Goal: Information Seeking & Learning: Learn about a topic

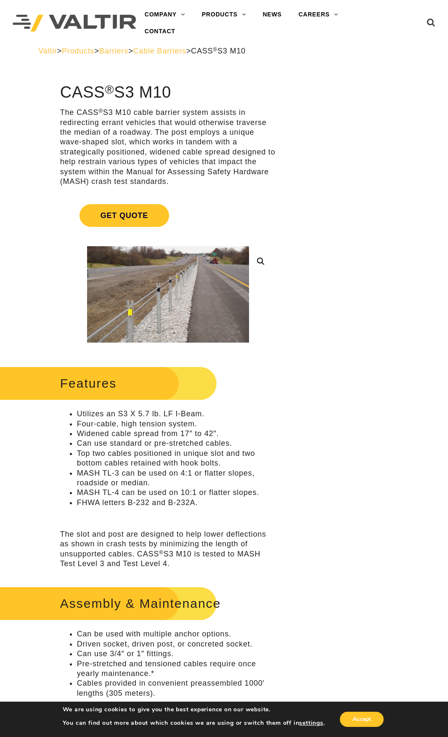
click at [187, 55] on span "Cable Barriers" at bounding box center [159, 51] width 53 height 8
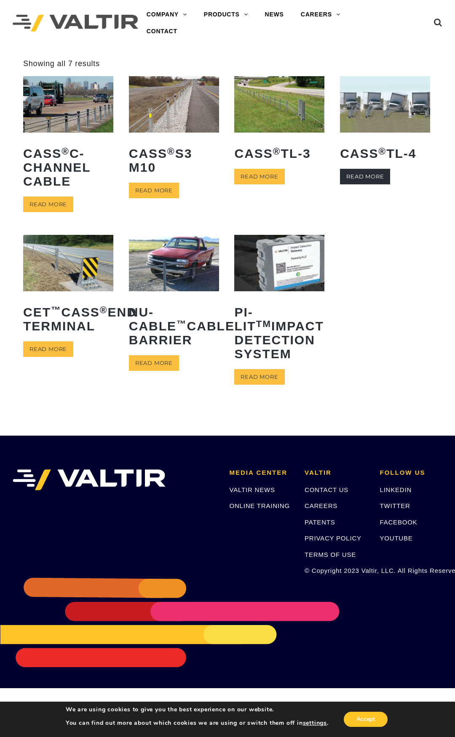
click at [374, 178] on link "Read more" at bounding box center [365, 177] width 50 height 16
click at [370, 109] on img at bounding box center [385, 104] width 90 height 56
click at [371, 179] on link "Read more" at bounding box center [365, 177] width 50 height 16
click at [288, 115] on img at bounding box center [279, 104] width 90 height 56
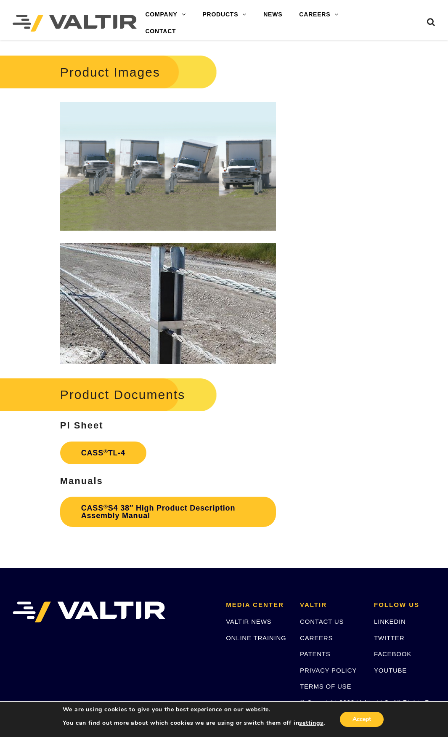
scroll to position [800, 0]
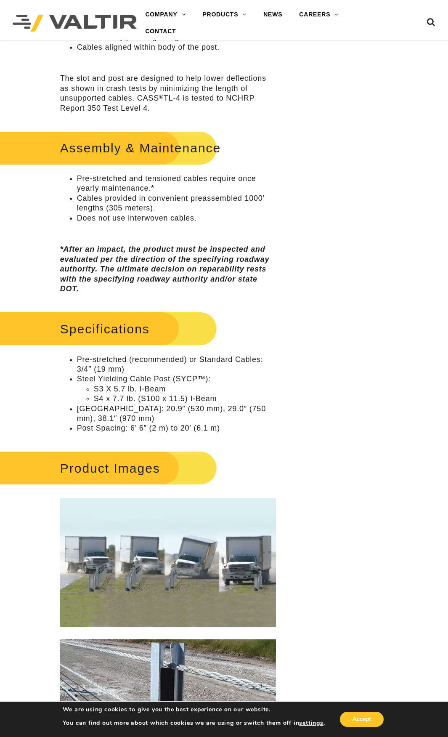
scroll to position [674, 0]
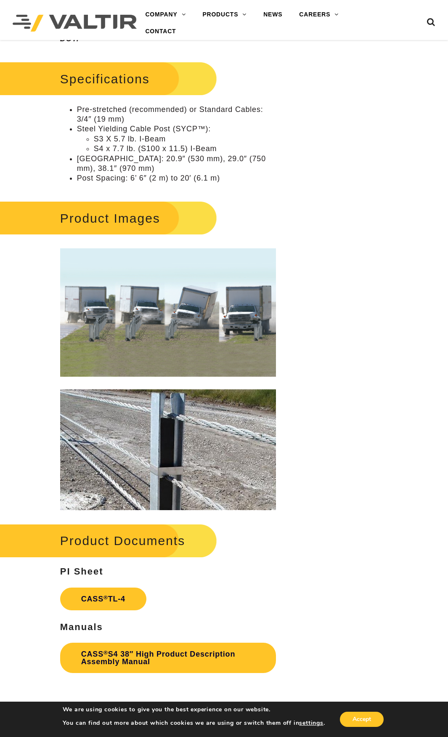
click at [139, 323] on img at bounding box center [168, 312] width 216 height 128
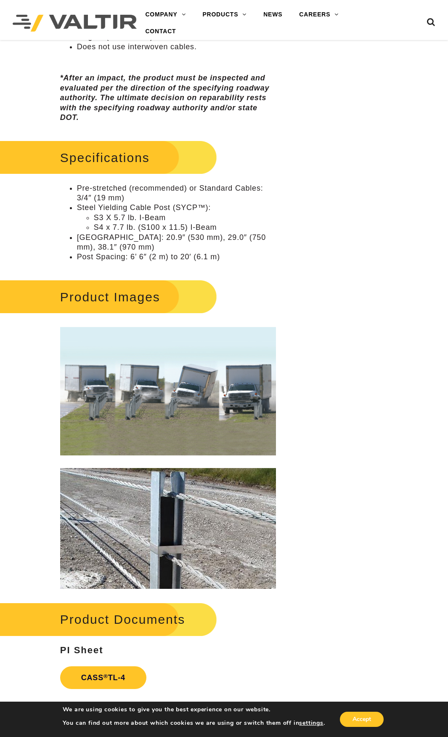
scroll to position [758, 0]
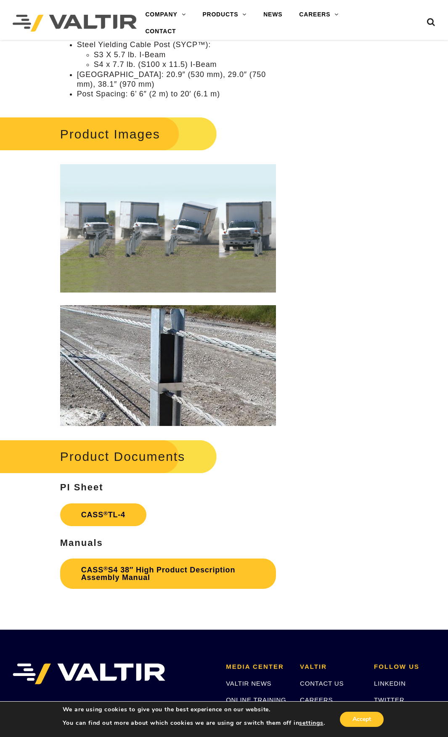
click at [178, 363] on img at bounding box center [168, 365] width 216 height 121
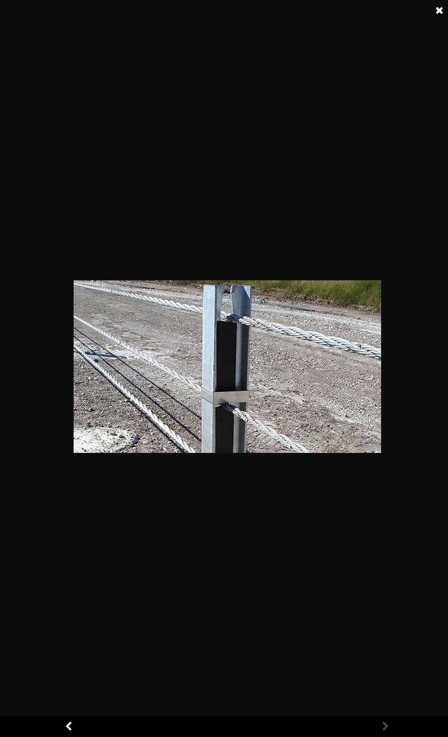
scroll to position [651, 0]
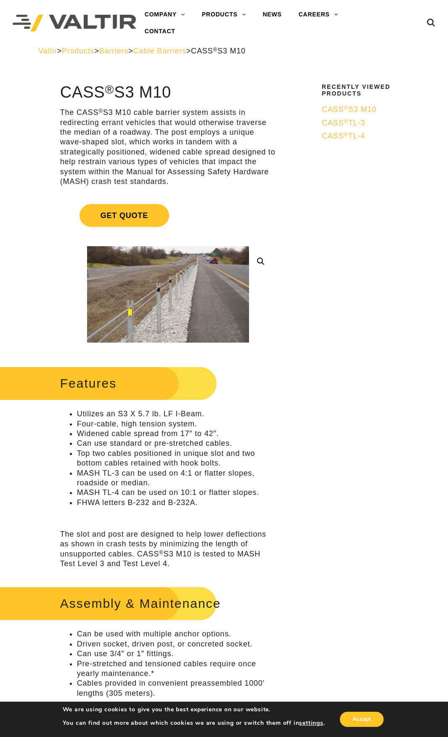
click at [187, 49] on span "Cable Barriers" at bounding box center [159, 51] width 53 height 8
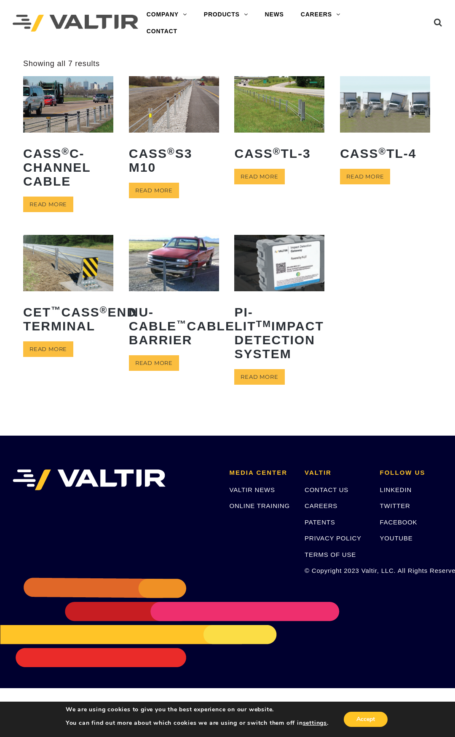
click at [359, 113] on img at bounding box center [385, 104] width 90 height 56
click at [391, 107] on img at bounding box center [385, 104] width 90 height 56
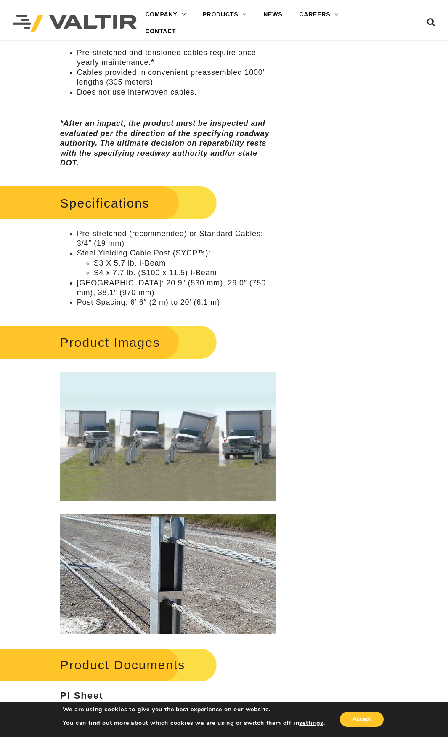
scroll to position [632, 0]
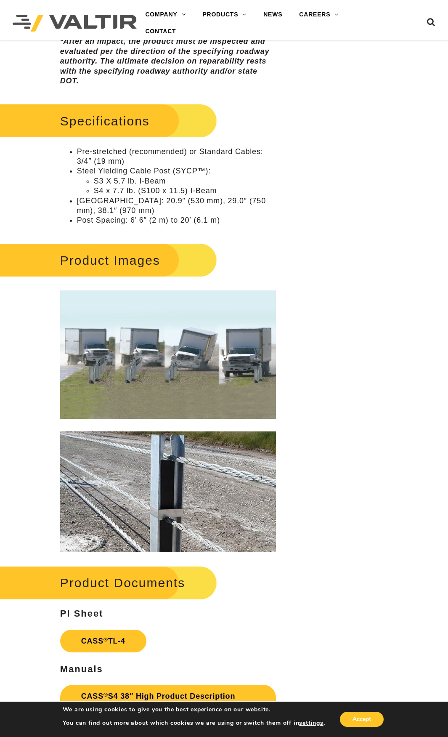
click at [163, 482] on img at bounding box center [168, 492] width 216 height 121
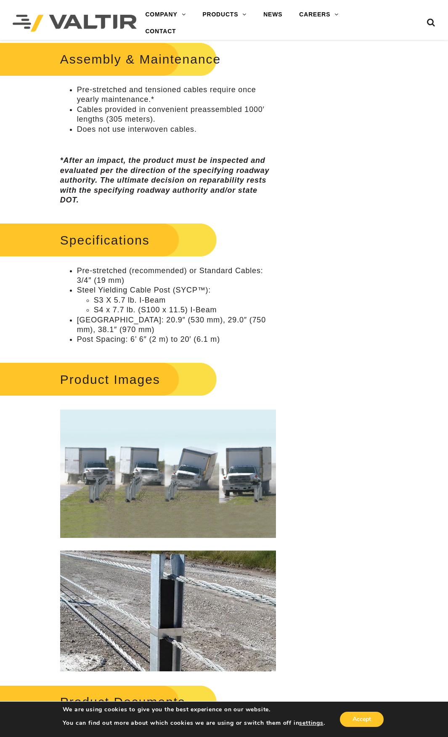
scroll to position [674, 0]
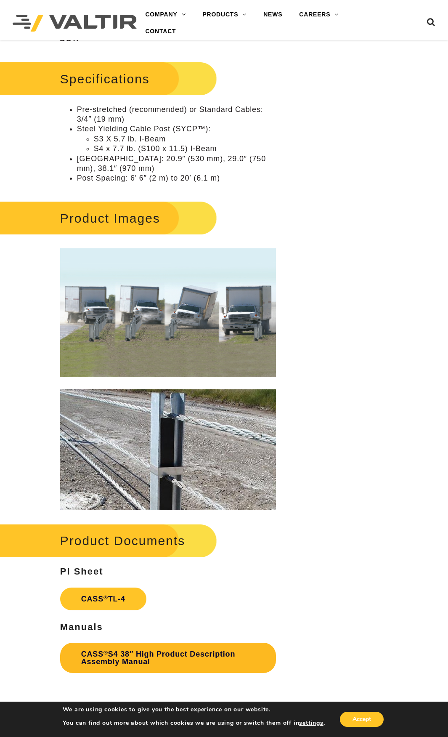
click at [113, 657] on link "CASS ® S4 38″ High Product Description Assembly Manual" at bounding box center [168, 658] width 216 height 30
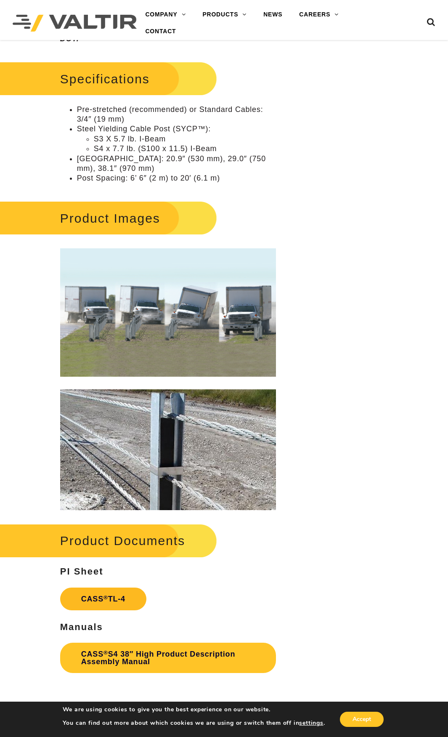
click at [121, 597] on link "CASS ® TL-4" at bounding box center [103, 599] width 86 height 23
